Goal: Use online tool/utility: Use online tool/utility

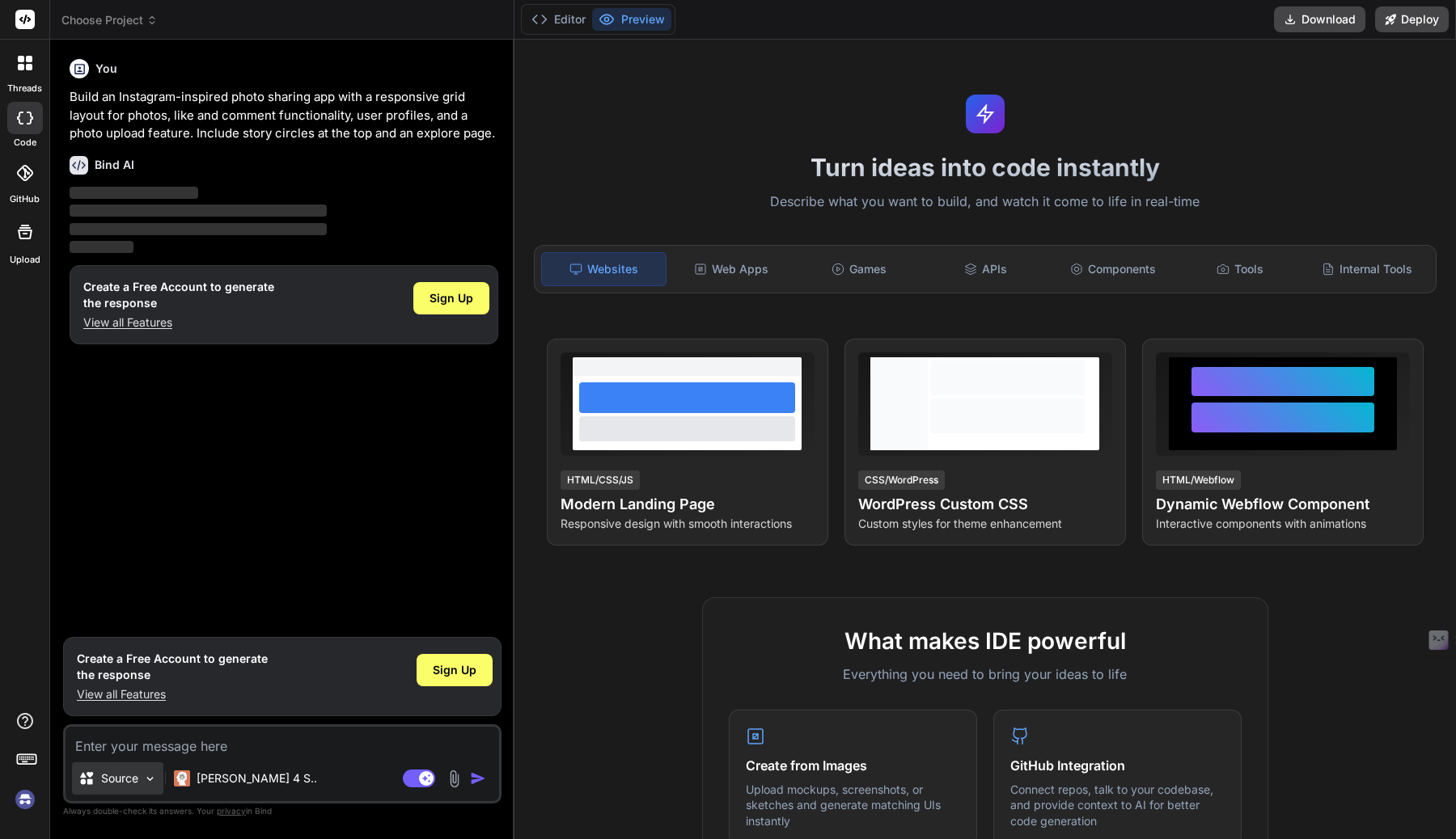
click at [142, 777] on div "Source" at bounding box center [117, 779] width 91 height 32
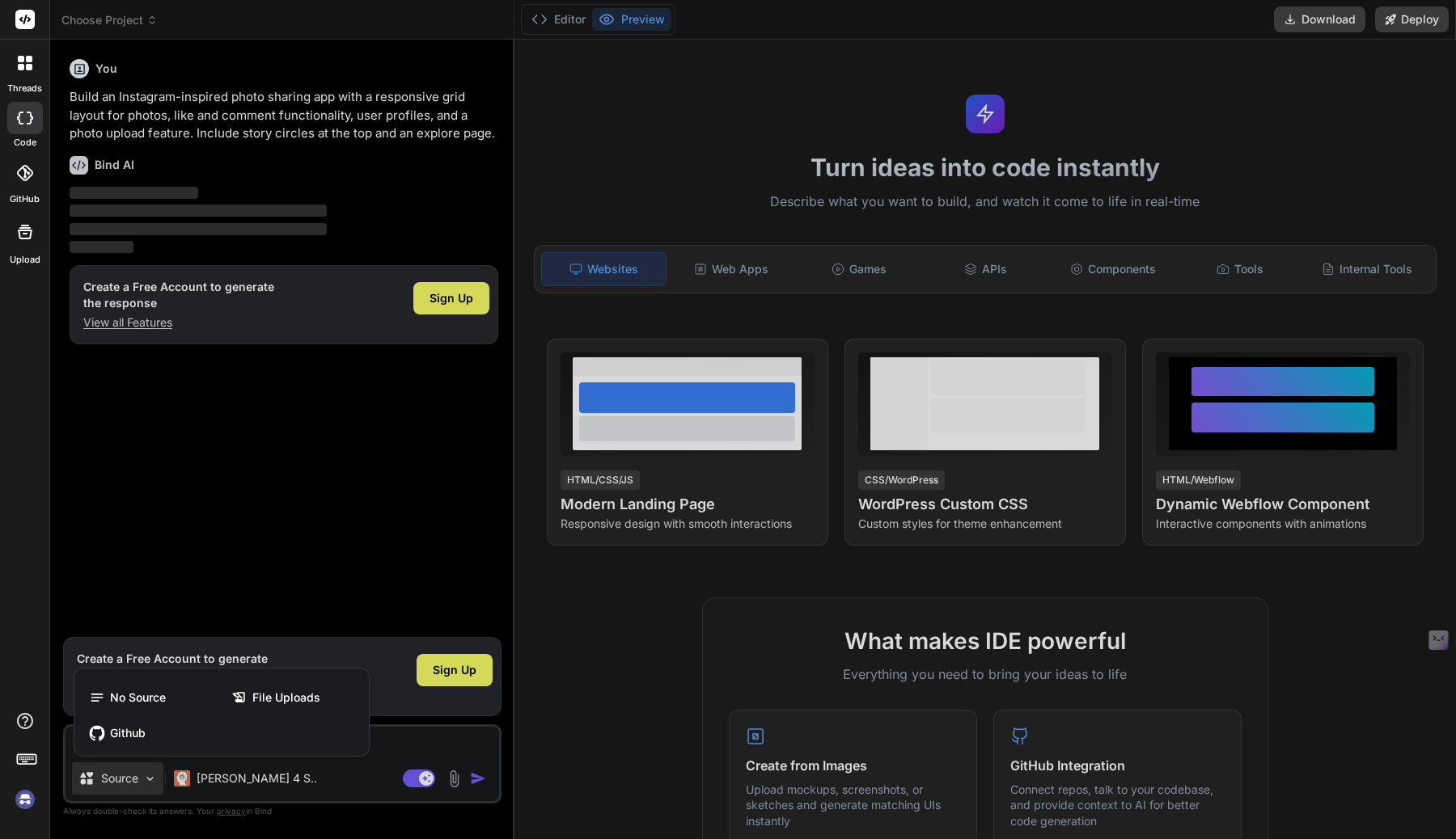
click at [142, 777] on div at bounding box center [728, 419] width 1456 height 839
type textarea "x"
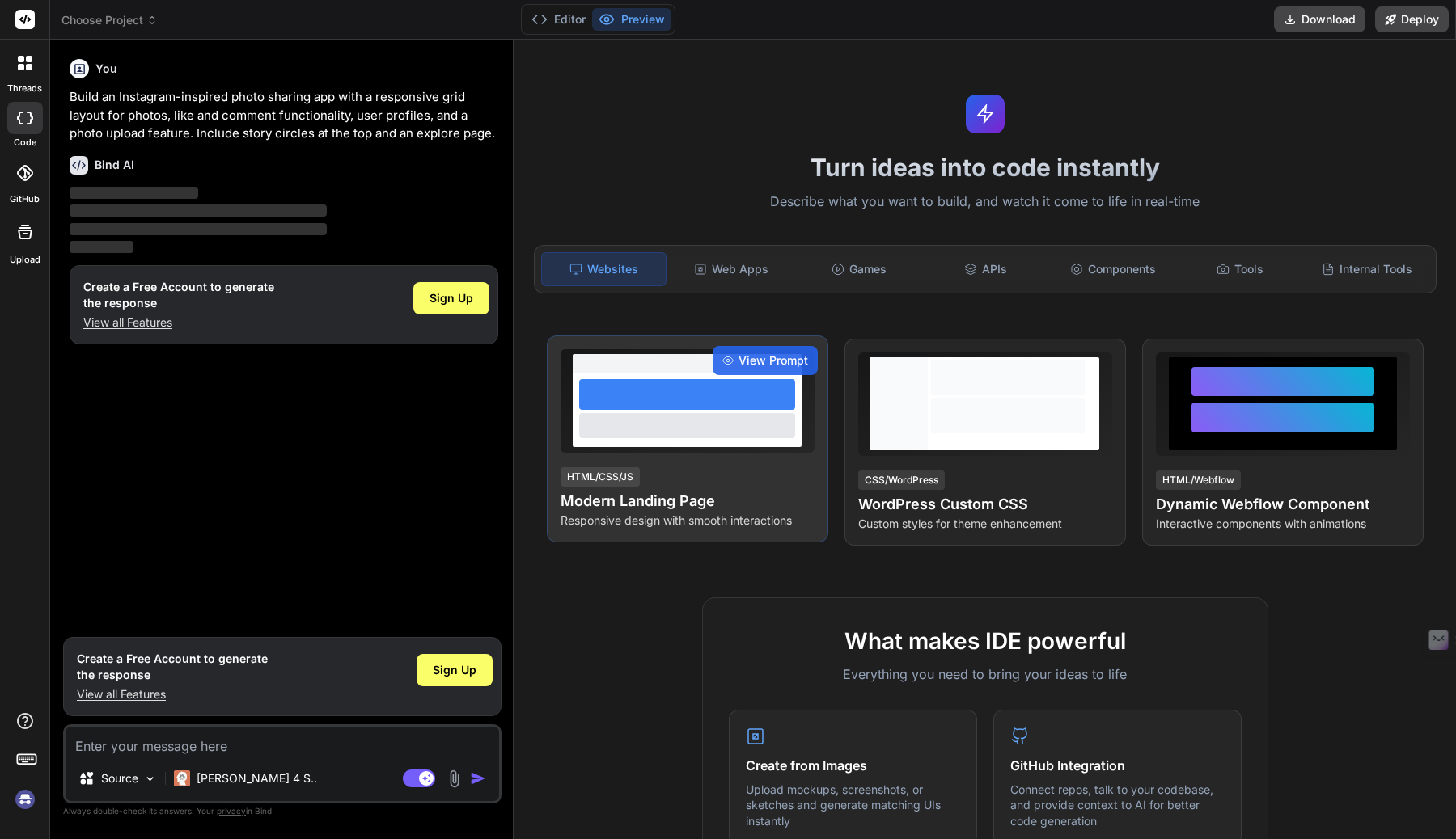
click at [697, 405] on div at bounding box center [687, 394] width 216 height 31
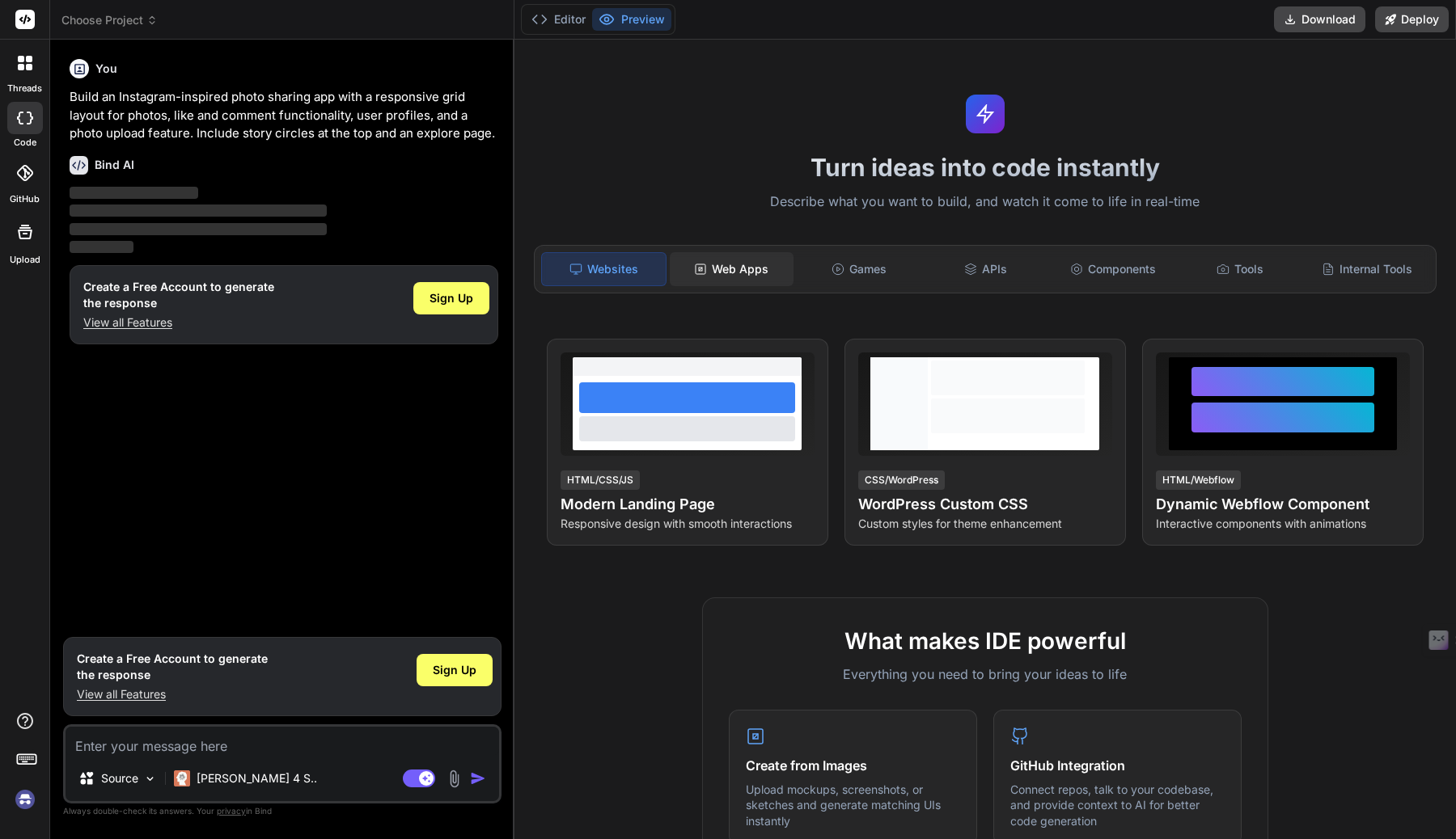
click at [738, 263] on div "Web Apps" at bounding box center [732, 269] width 124 height 34
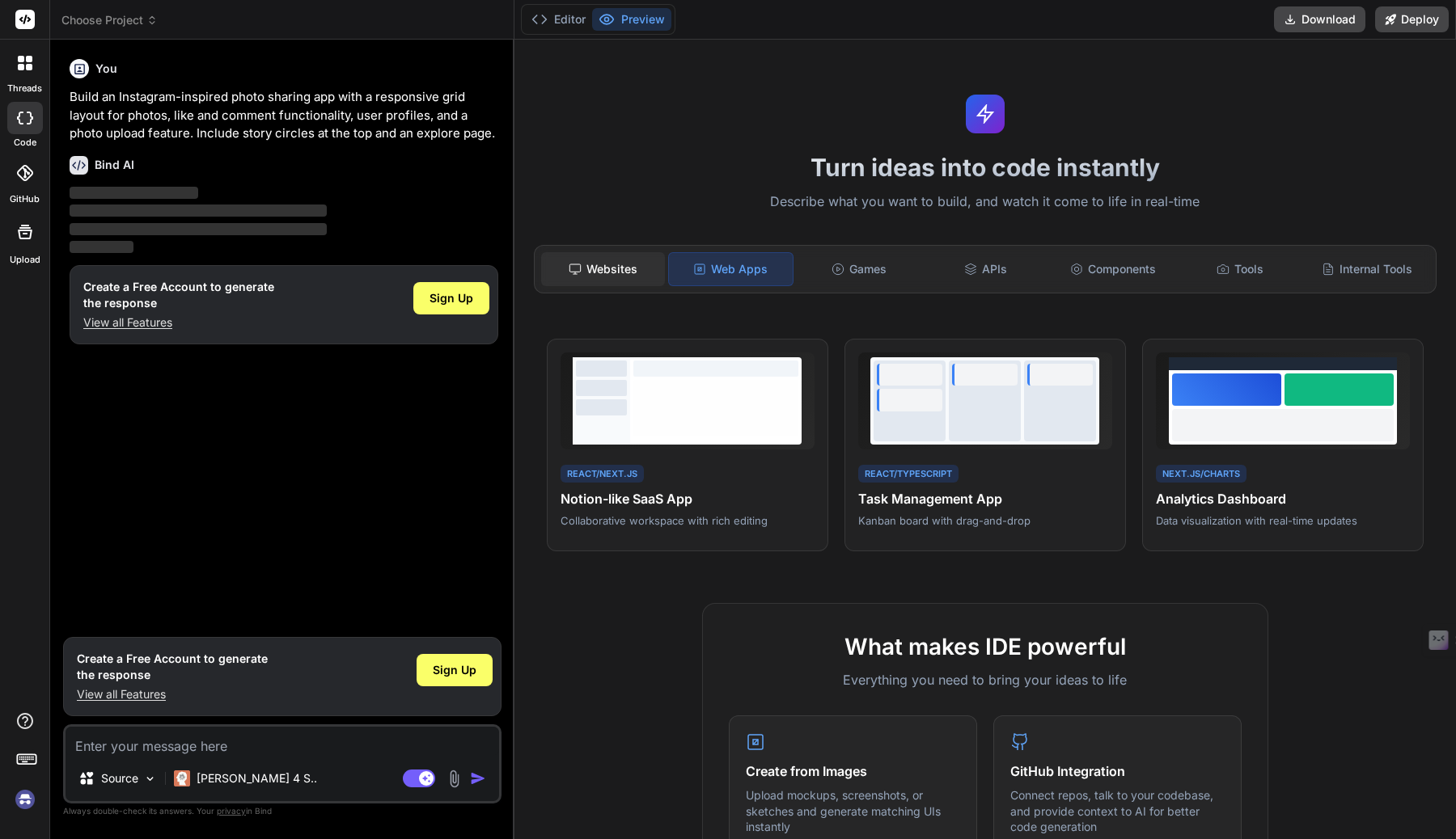
click at [626, 263] on div "Websites" at bounding box center [603, 269] width 124 height 34
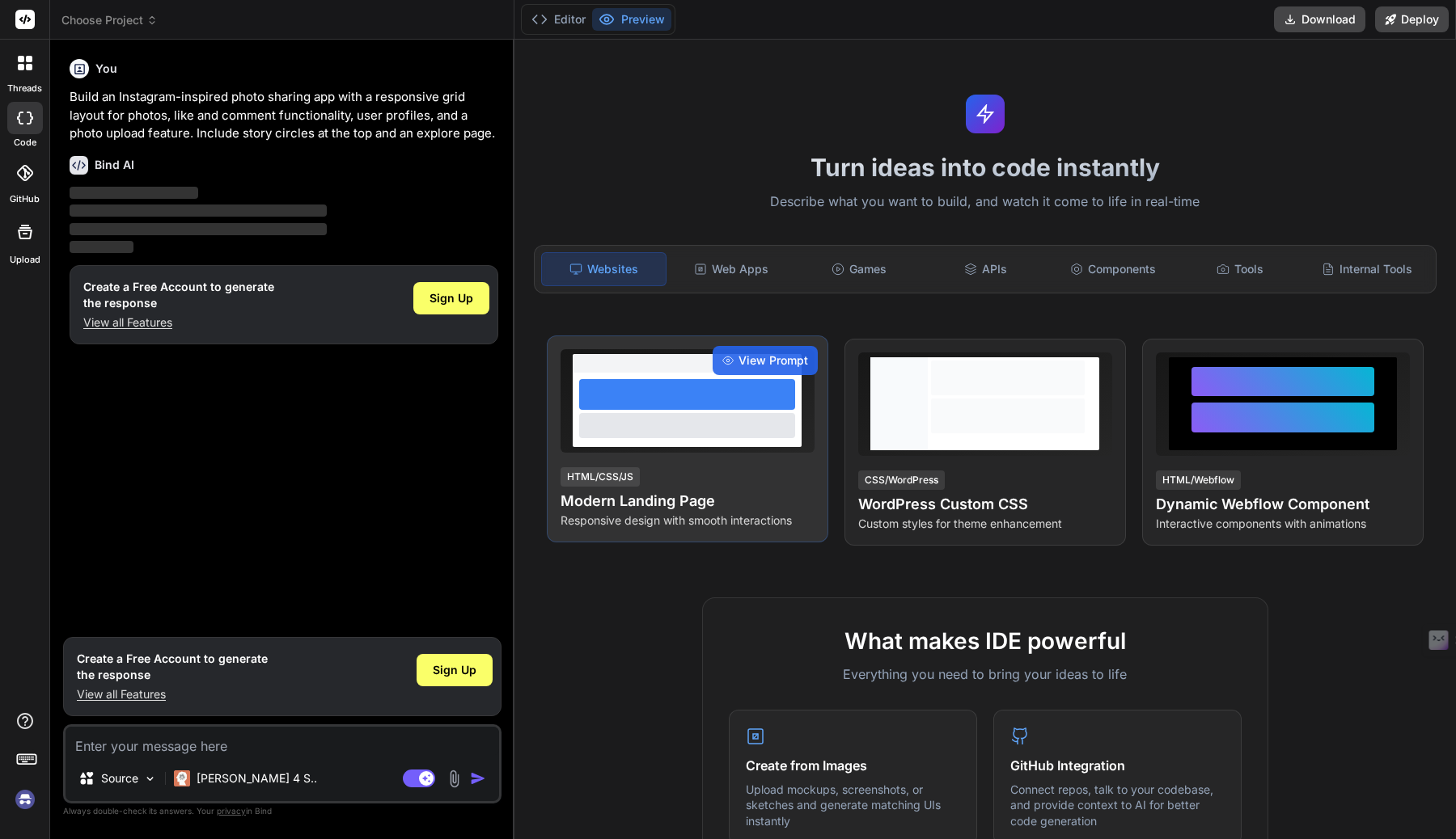
click at [663, 514] on p "Responsive design with smooth interactions" at bounding box center [687, 520] width 254 height 16
click at [758, 359] on span "View Prompt" at bounding box center [773, 360] width 70 height 16
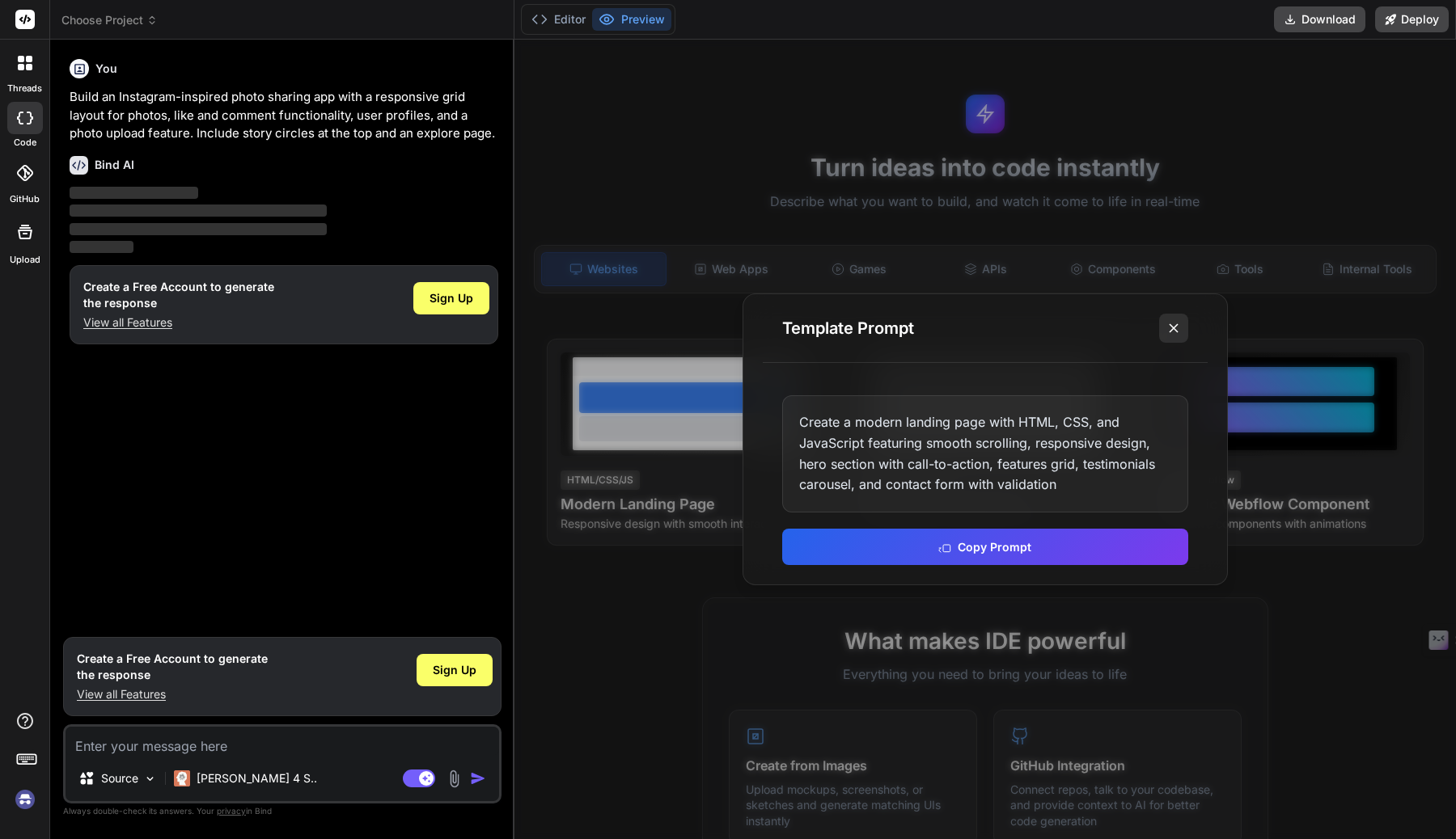
click at [1170, 335] on icon at bounding box center [1174, 328] width 16 height 16
